Goal: Communication & Community: Participate in discussion

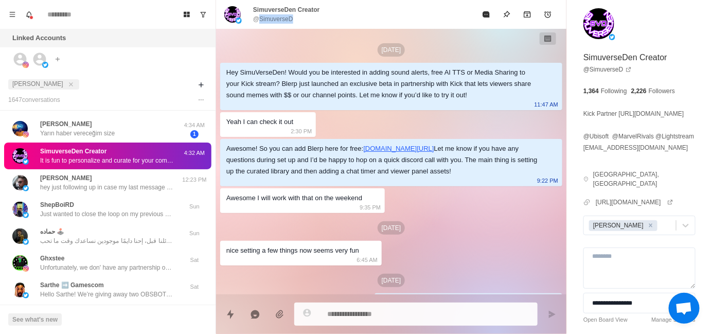
scroll to position [48, 0]
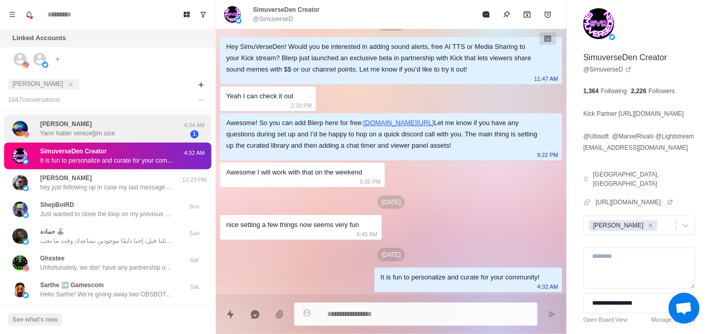
click at [131, 129] on div "[PERSON_NAME] [PERSON_NAME] [PERSON_NAME] vereceğim size" at bounding box center [96, 129] width 169 height 20
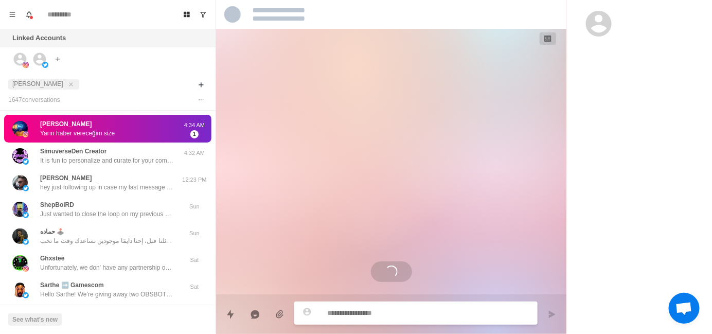
scroll to position [60, 0]
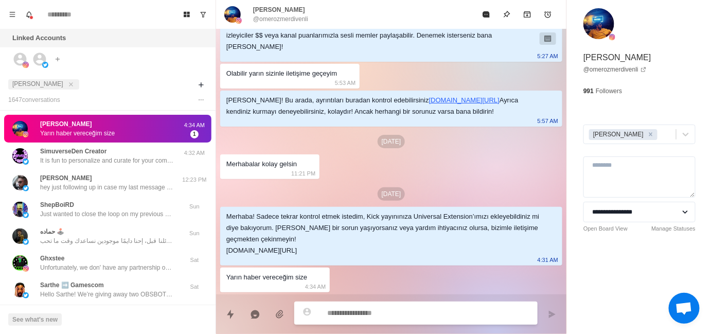
click at [274, 280] on div "Yarın haber vereceğim size" at bounding box center [266, 277] width 81 height 11
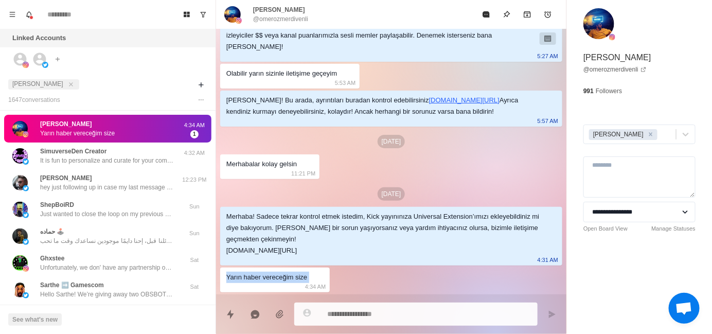
click at [274, 280] on div "Yarın haber vereceğim size" at bounding box center [266, 277] width 81 height 11
click at [267, 282] on div at bounding box center [267, 282] width 0 height 0
click at [257, 277] on div "Yarın haber vereceğim size" at bounding box center [266, 277] width 81 height 11
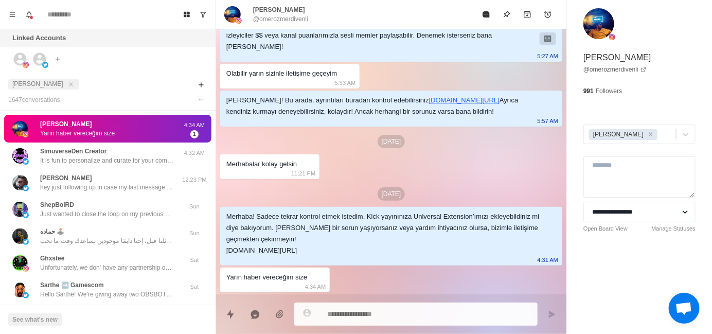
click at [414, 272] on div "[DATE] Merhaba! 😊 Kick yayınına sesli bildirimler, ücretsiz yapay [PERSON_NAME]…" at bounding box center [391, 131] width 350 height 325
type textarea "*"
